Goal: Task Accomplishment & Management: Manage account settings

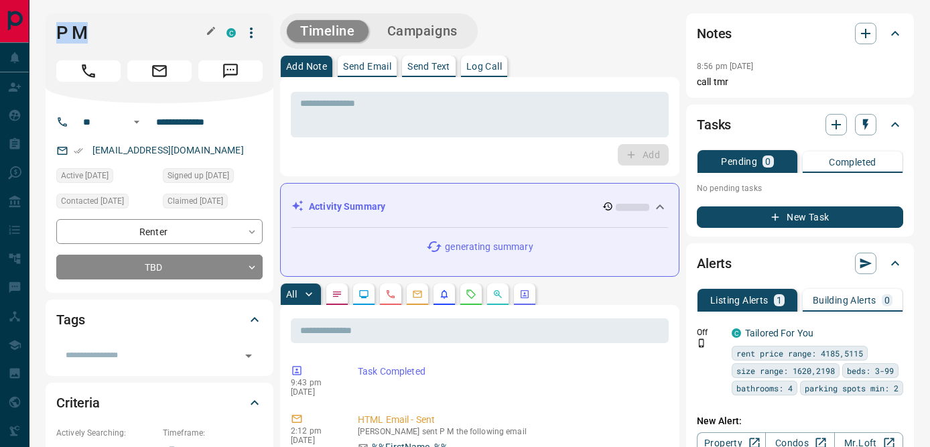
drag, startPoint x: 94, startPoint y: 28, endPoint x: 36, endPoint y: 27, distance: 58.3
copy h1 "P M"
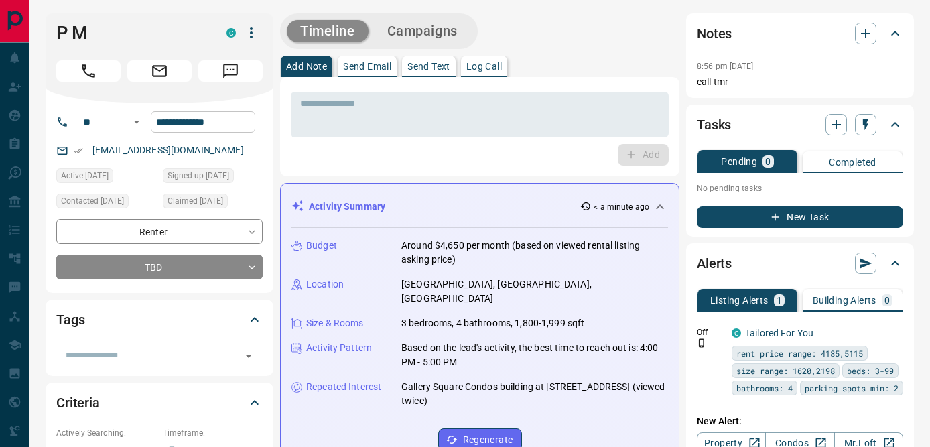
click at [185, 123] on input "**********" at bounding box center [203, 121] width 105 height 21
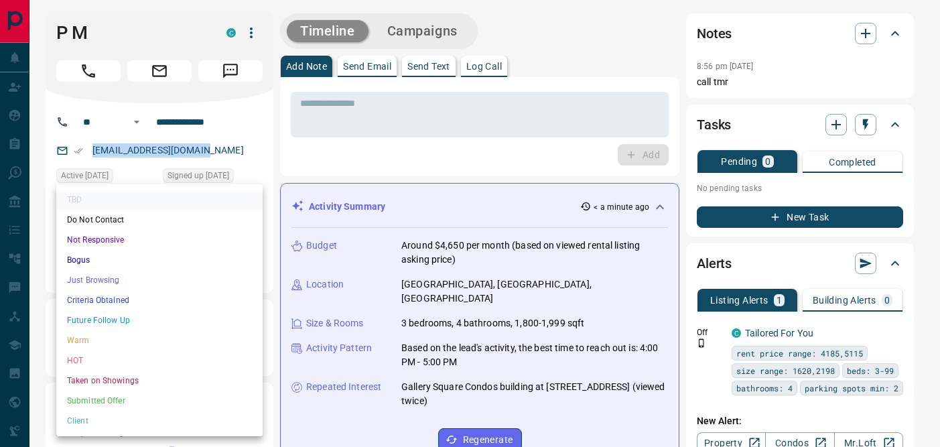
click at [112, 240] on li "Not Responsive" at bounding box center [159, 240] width 206 height 20
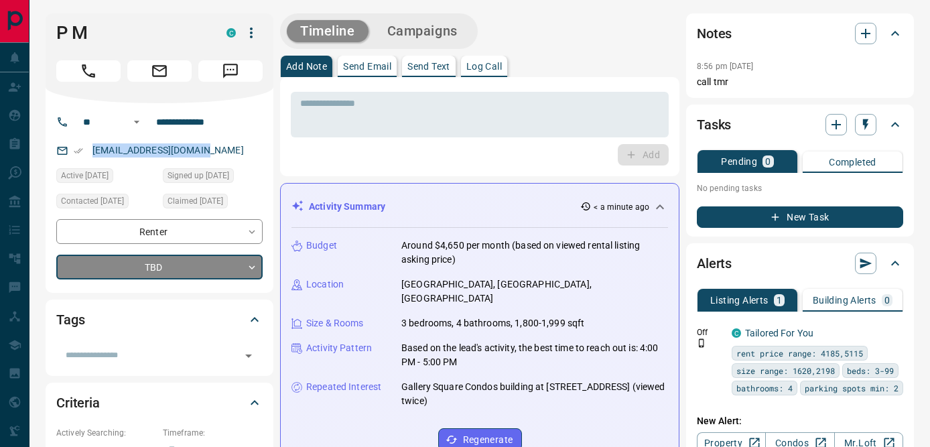
click at [368, 117] on div "TBD Do Not Contact Not Responsive Bogus Just Browsing Criteria Obtained Future …" at bounding box center [465, 223] width 930 height 447
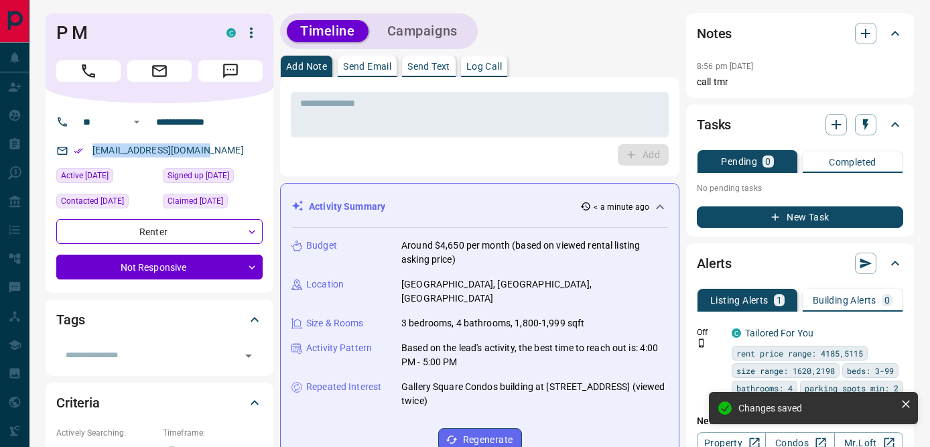
type input "*"
click at [319, 138] on div "* ​ Add" at bounding box center [480, 127] width 378 height 78
click at [310, 107] on textarea at bounding box center [479, 115] width 359 height 34
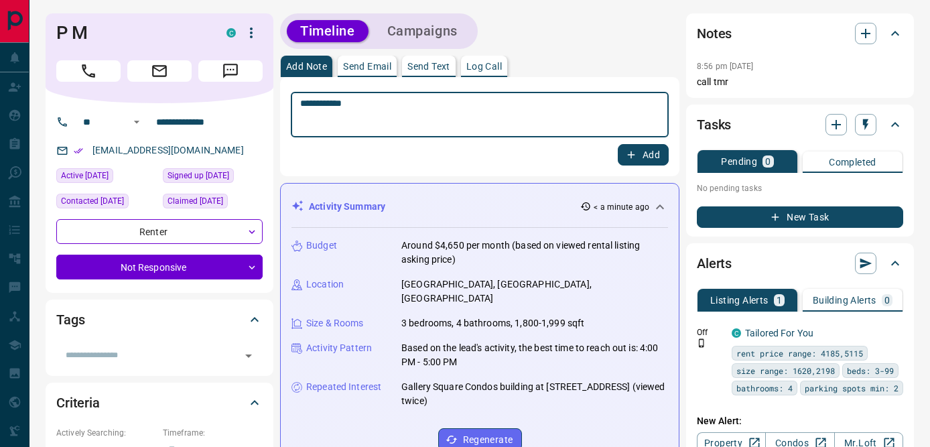
type textarea "**********"
click at [638, 154] on button "Add" at bounding box center [643, 154] width 51 height 21
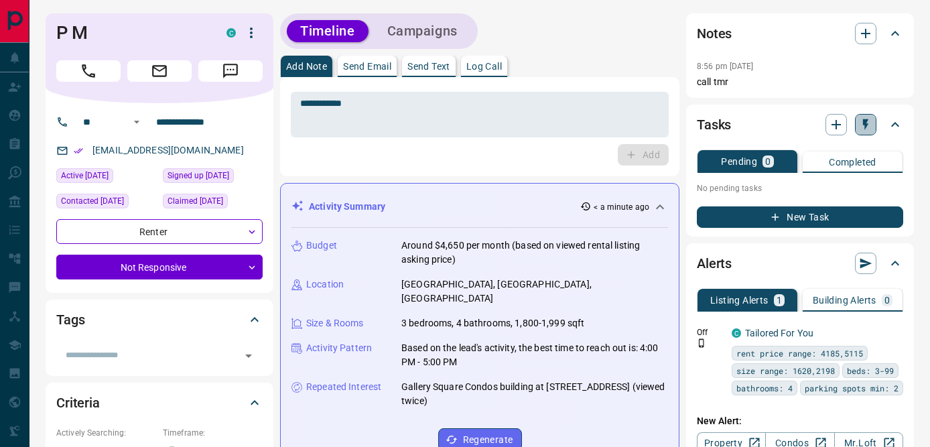
click at [867, 127] on icon "button" at bounding box center [865, 124] width 13 height 13
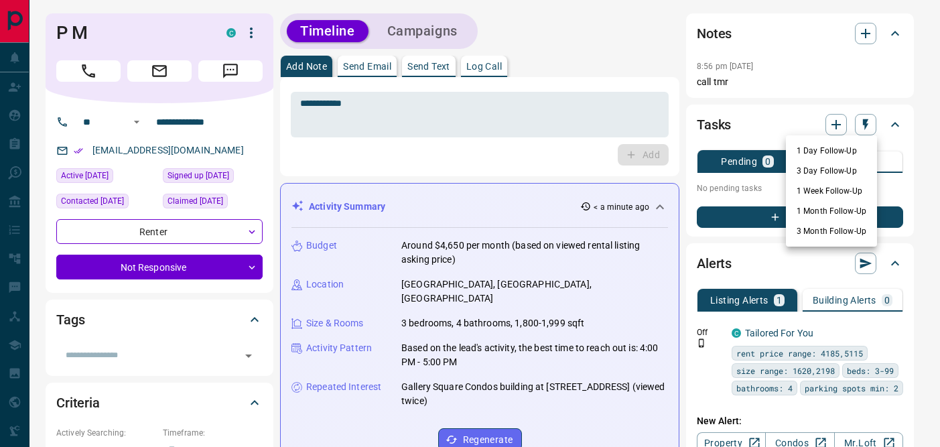
click at [819, 153] on li "1 Day Follow-Up" at bounding box center [831, 151] width 91 height 20
